Goal: Transaction & Acquisition: Obtain resource

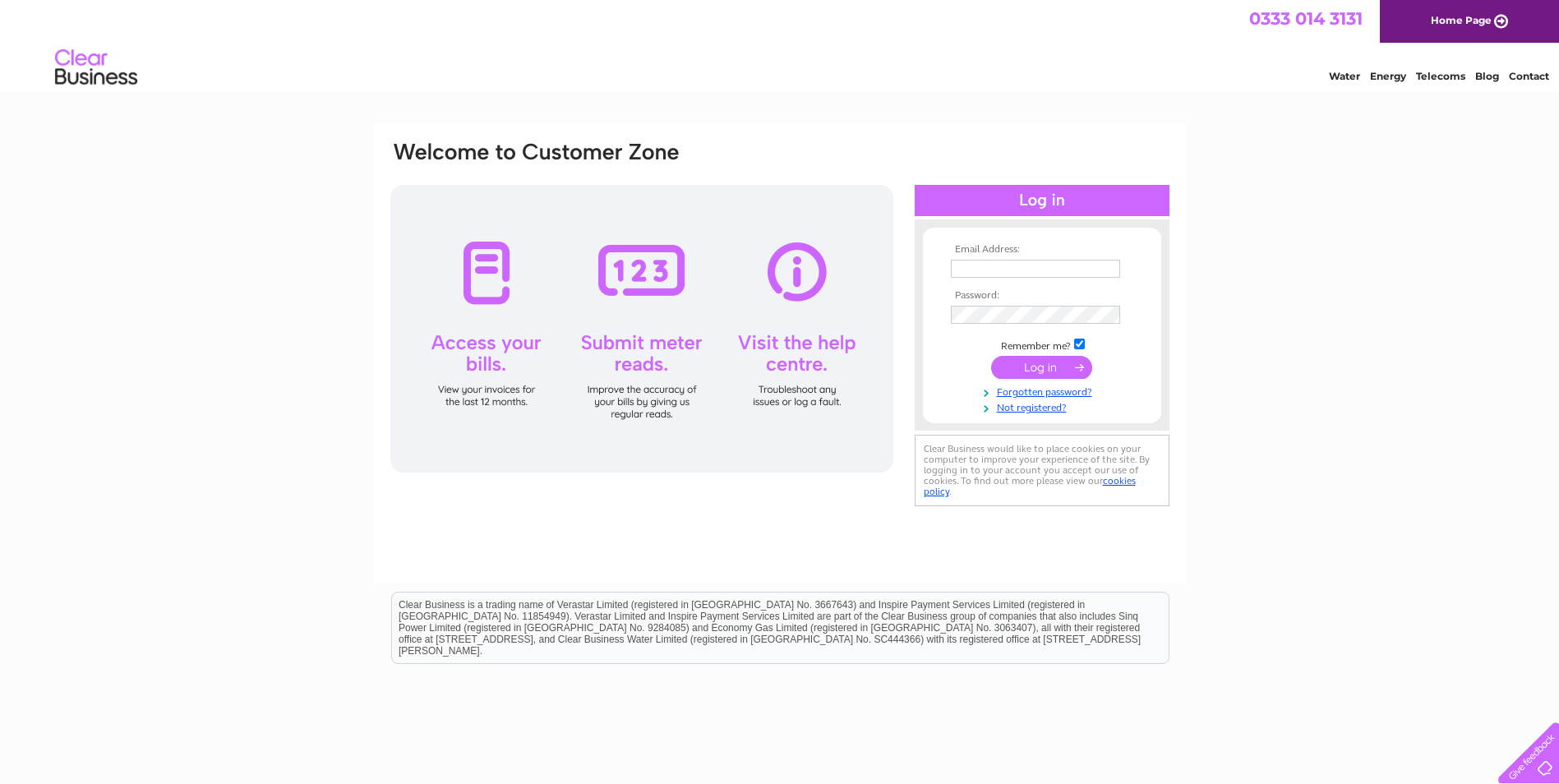
type input "jennifer.flett@jgm.co.uk"
click at [1035, 371] on input "submit" at bounding box center [1041, 367] width 101 height 23
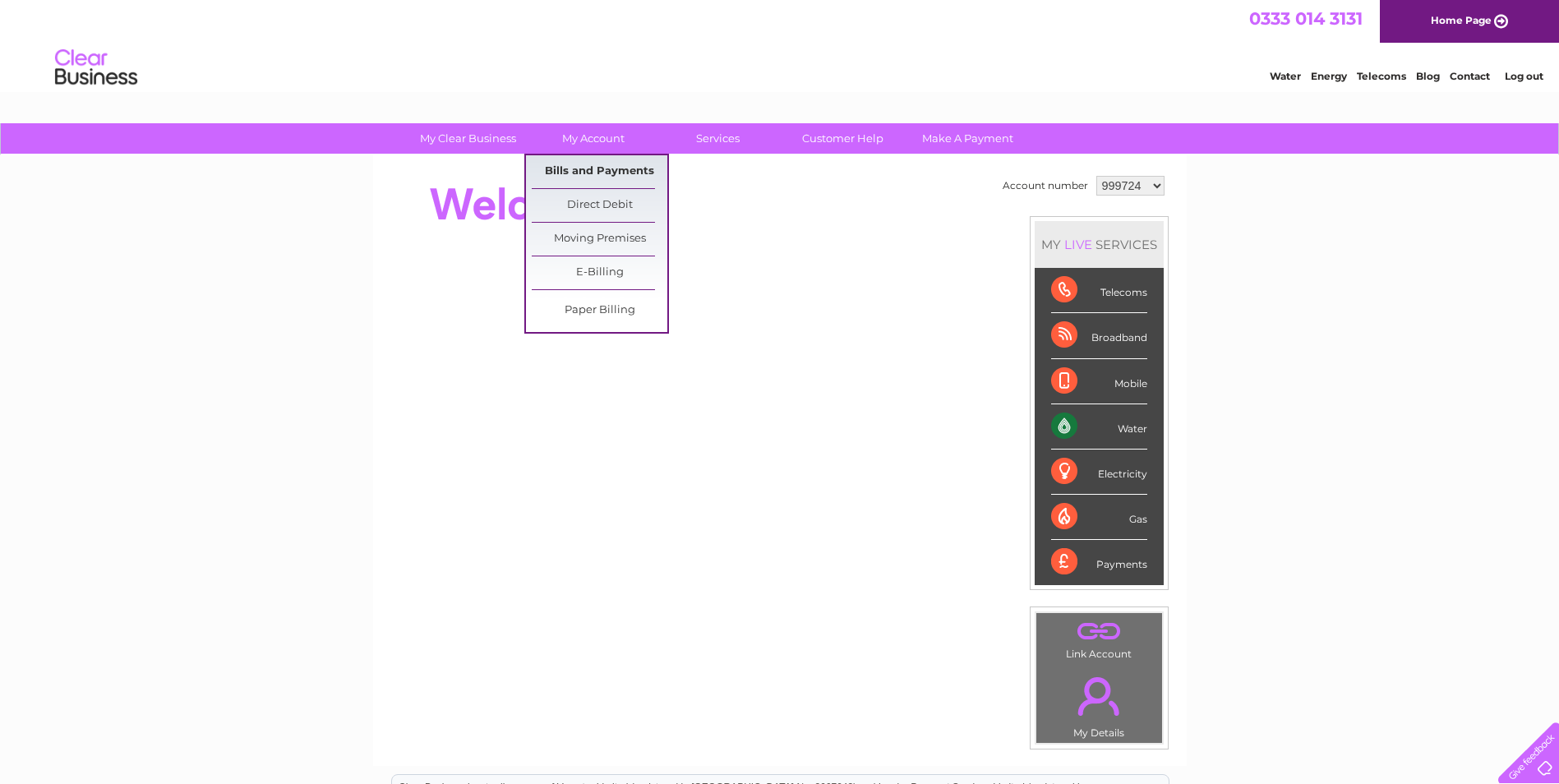
click at [596, 166] on link "Bills and Payments" at bounding box center [599, 172] width 136 height 33
click at [562, 166] on link "Bills and Payments" at bounding box center [599, 172] width 136 height 33
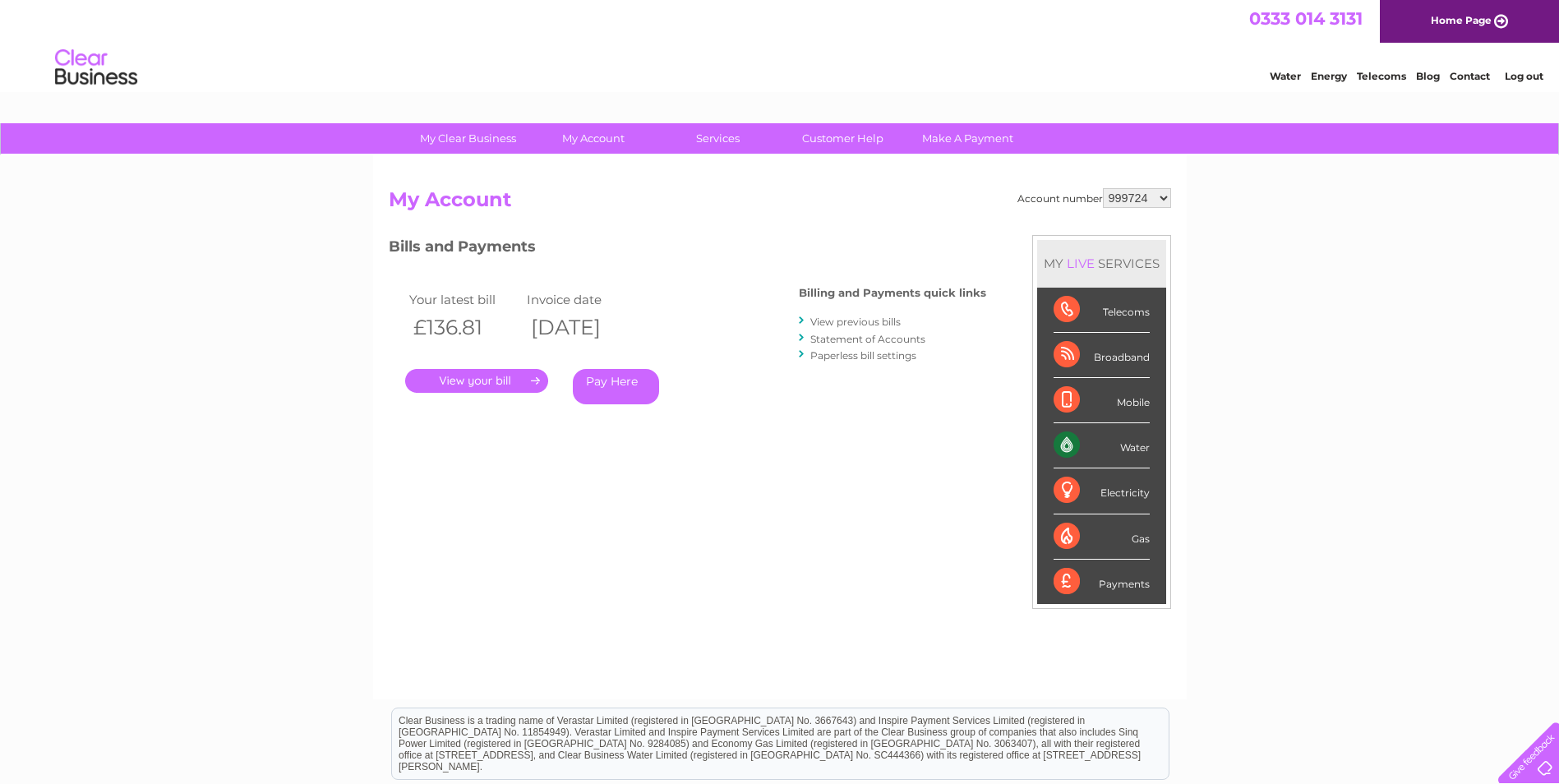
click at [471, 378] on link "." at bounding box center [477, 380] width 143 height 24
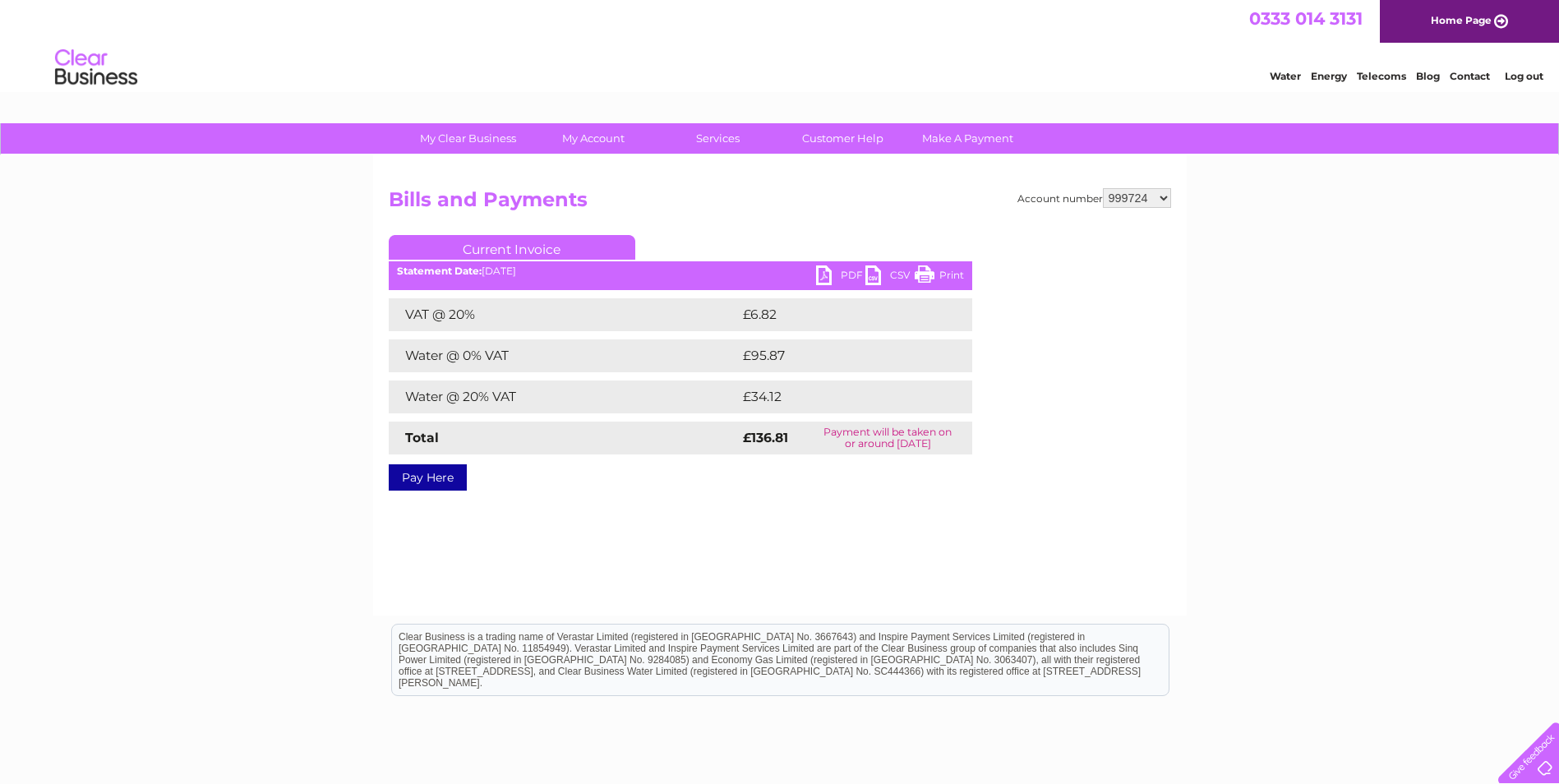
click at [839, 269] on link "PDF" at bounding box center [840, 277] width 49 height 24
click at [1167, 198] on select "999724 1131303" at bounding box center [1137, 198] width 68 height 19
select select "1131303"
click at [1104, 188] on select "999724 1131303" at bounding box center [1137, 198] width 68 height 19
click at [888, 184] on div "Account number 999724 1131303 Bills and Payments Current Invoice PDF CSV Print" at bounding box center [780, 385] width 814 height 460
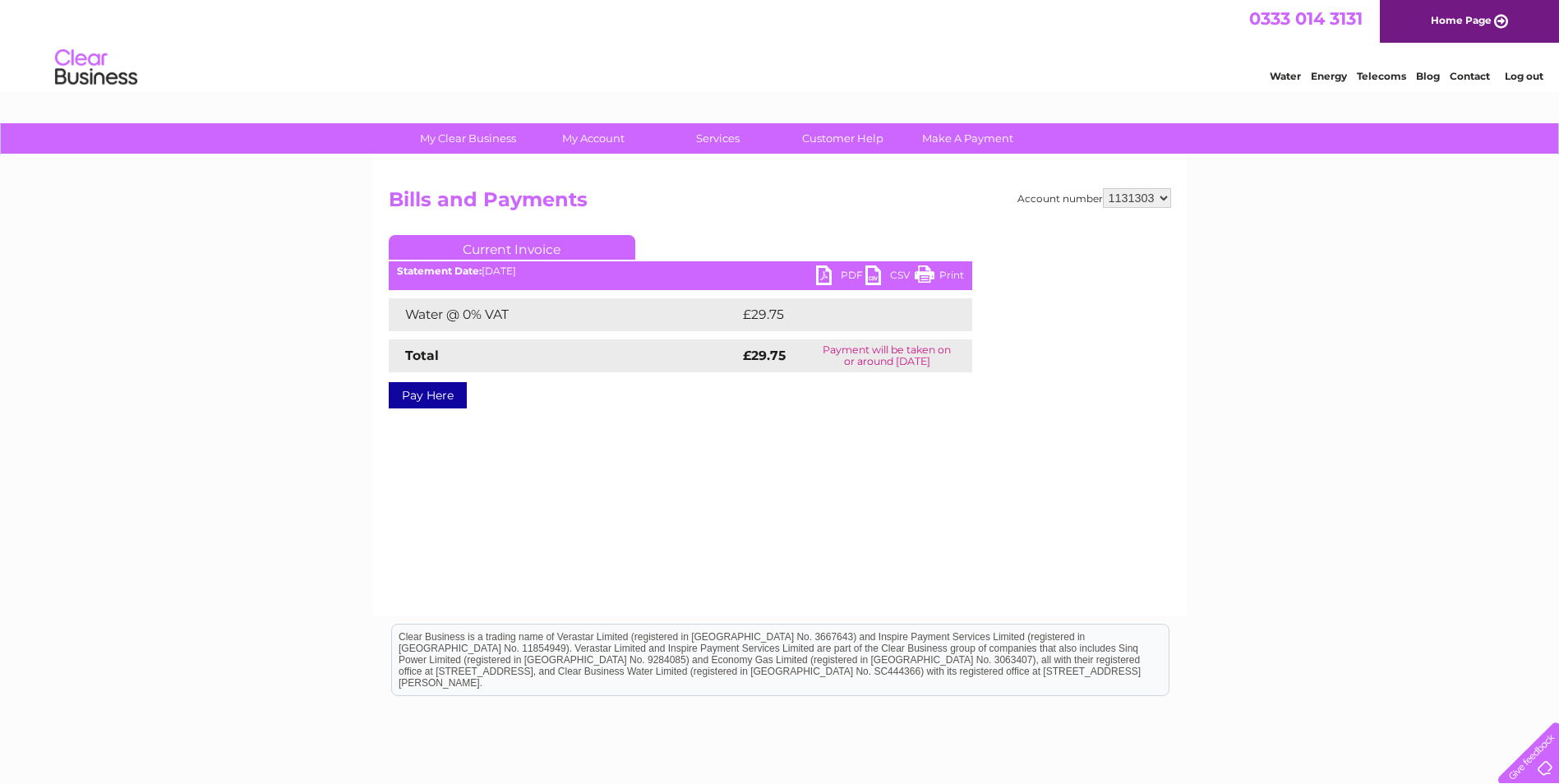
click at [849, 270] on link "PDF" at bounding box center [840, 277] width 49 height 24
